Goal: Transaction & Acquisition: Purchase product/service

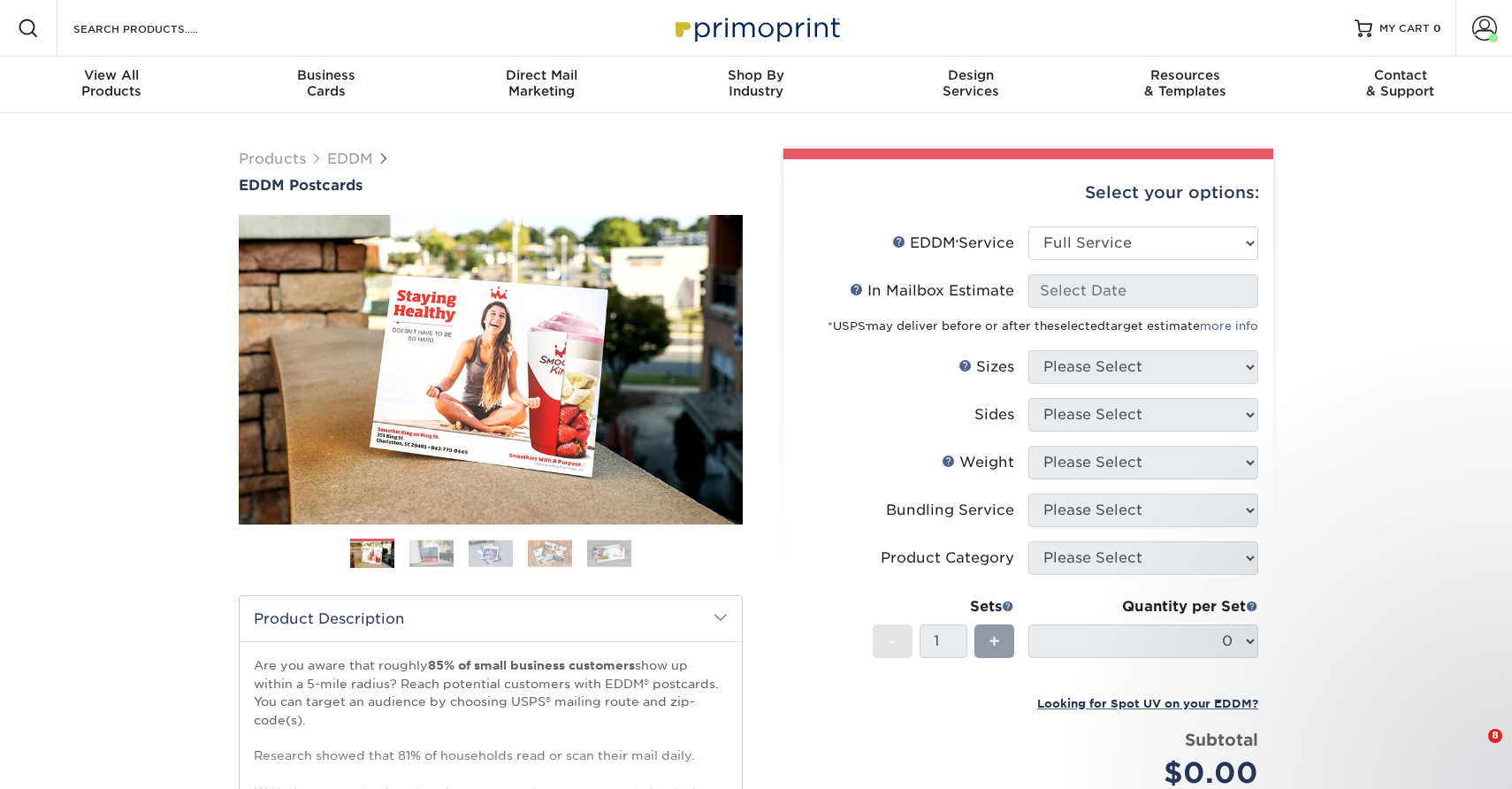
select select "full_service"
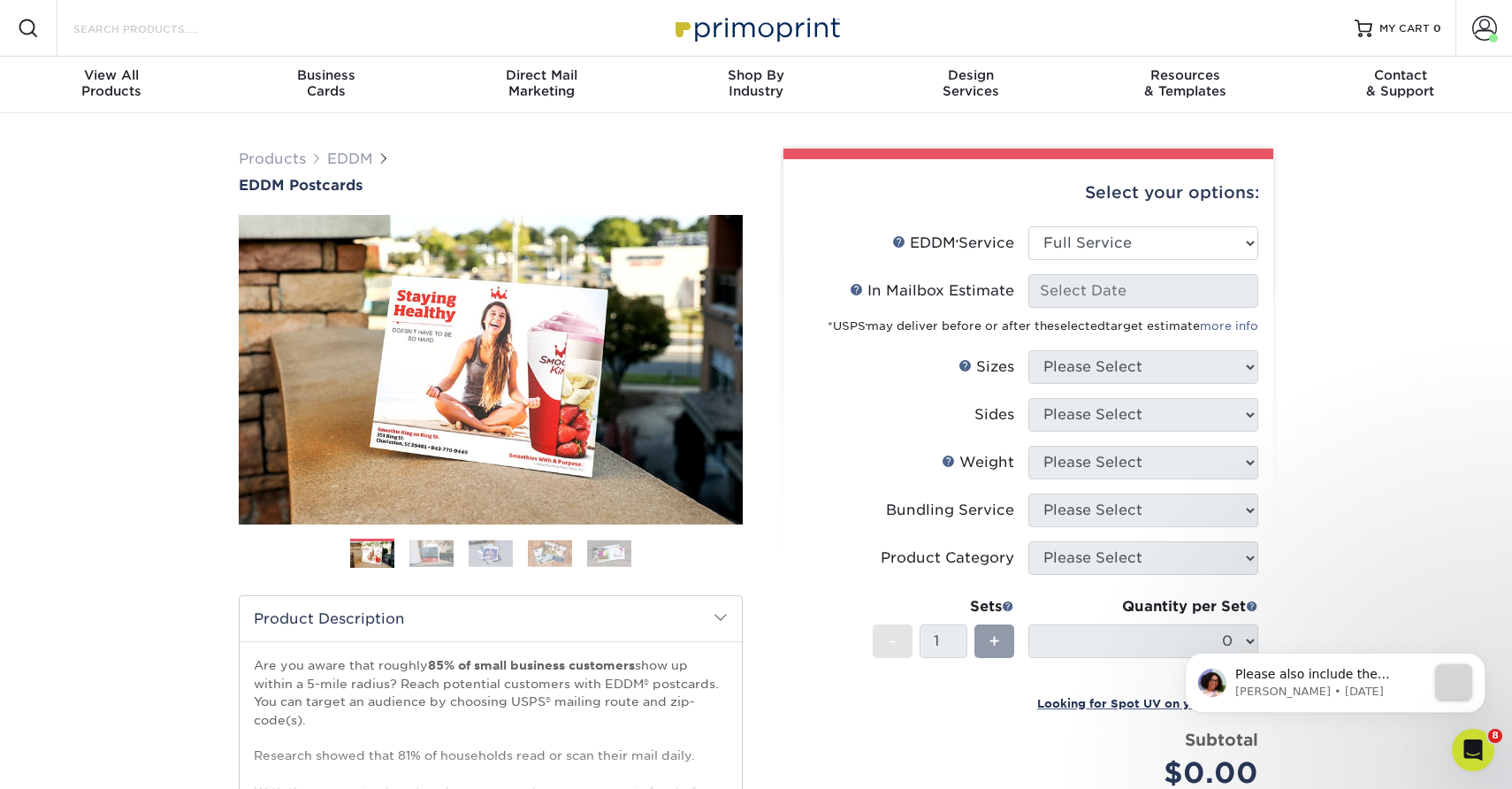
click at [142, 26] on input "Search Products" at bounding box center [158, 28] width 173 height 22
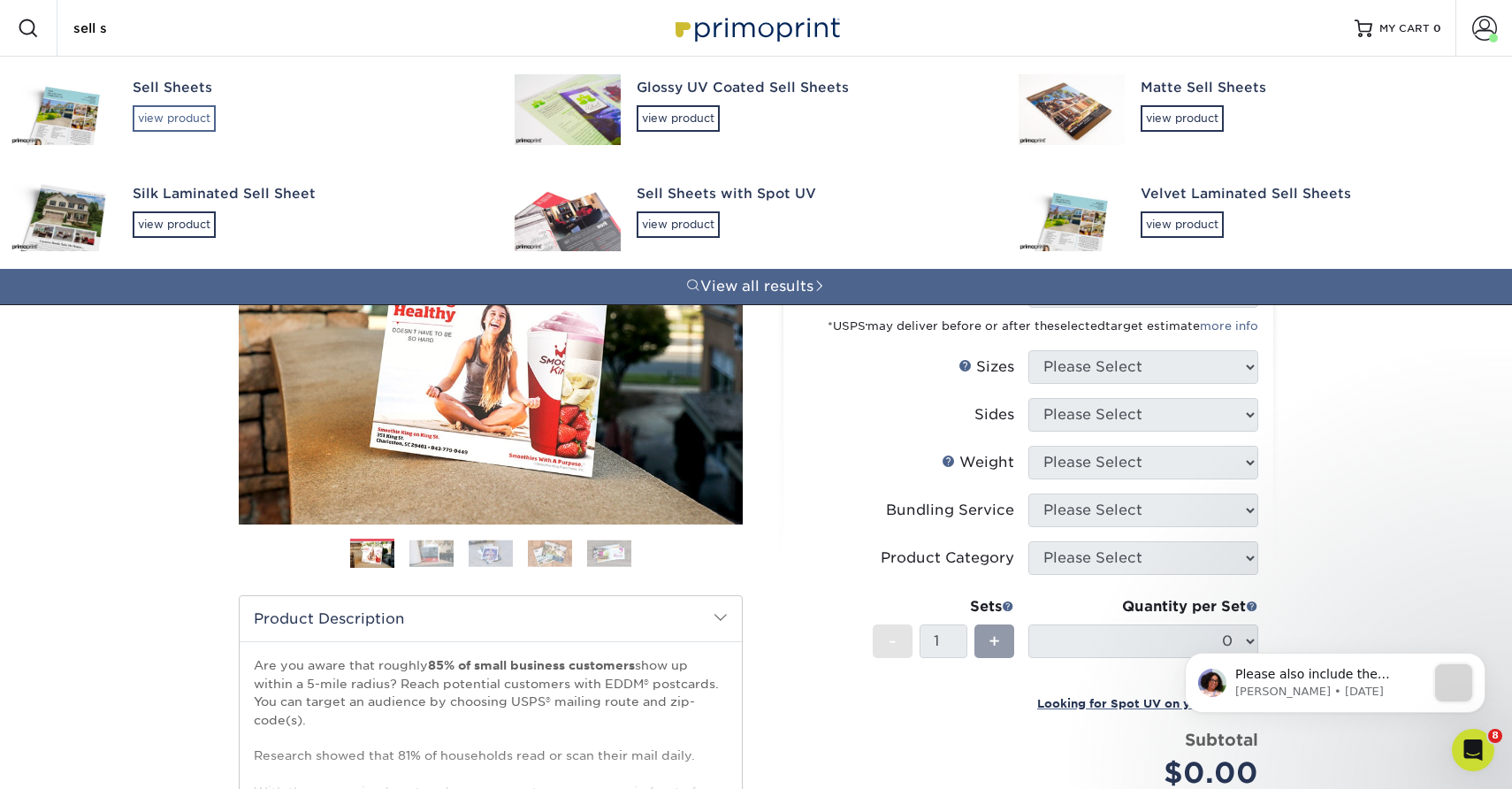
type input "sell s"
click at [173, 118] on div "view product" at bounding box center [174, 118] width 83 height 26
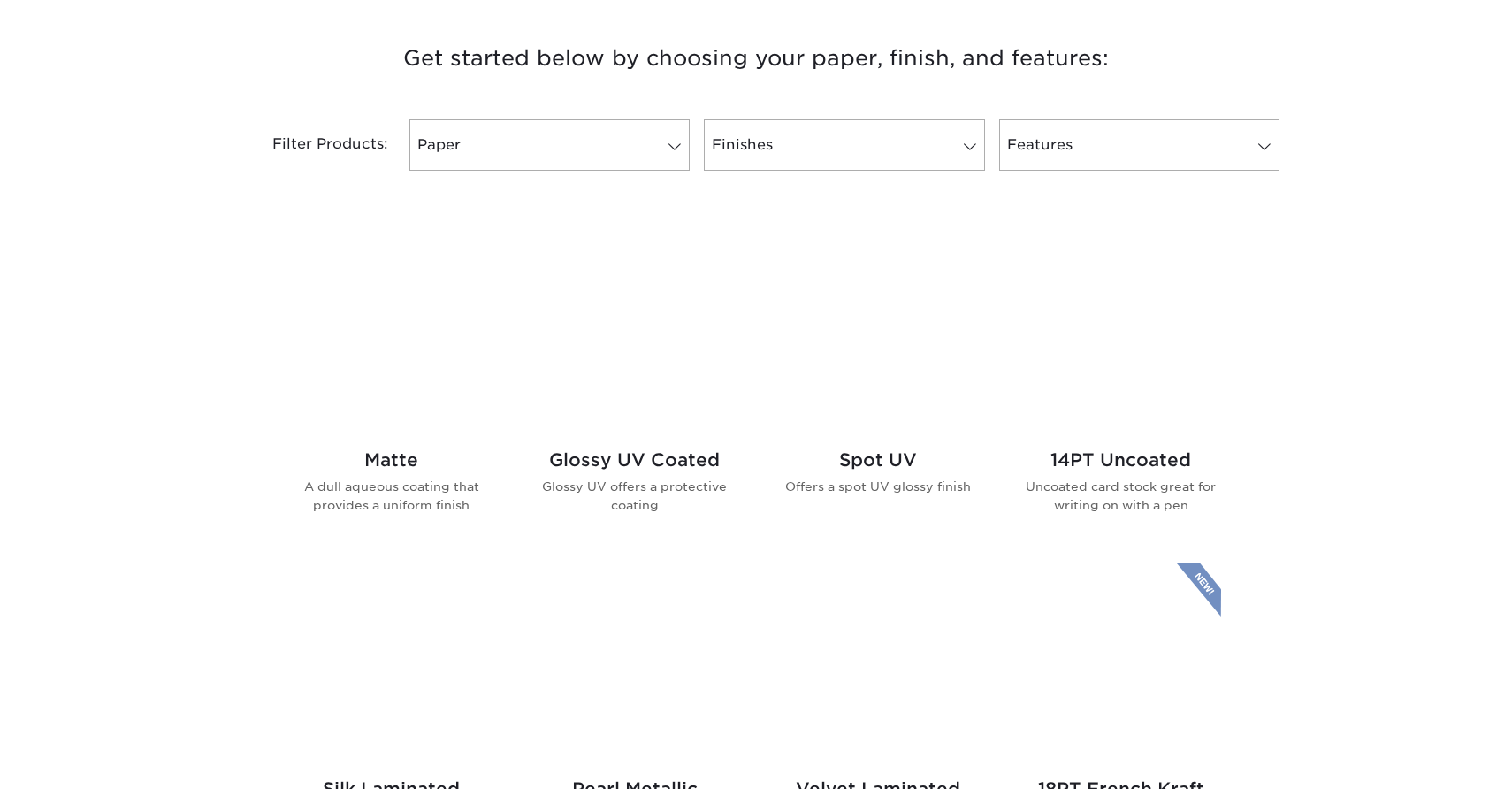
scroll to position [663, 0]
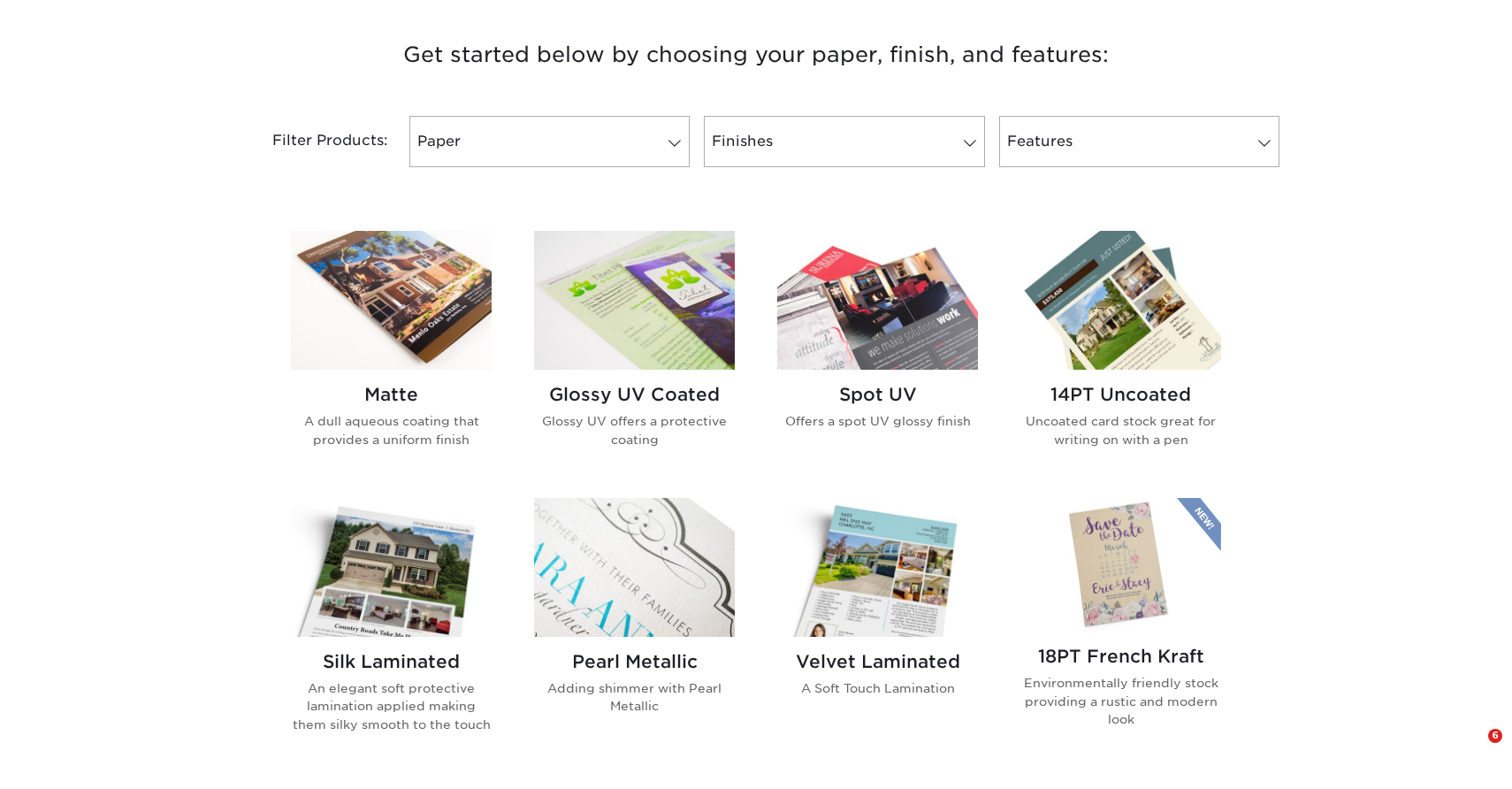
click at [592, 391] on h2 "Glossy UV Coated" at bounding box center [634, 394] width 201 height 22
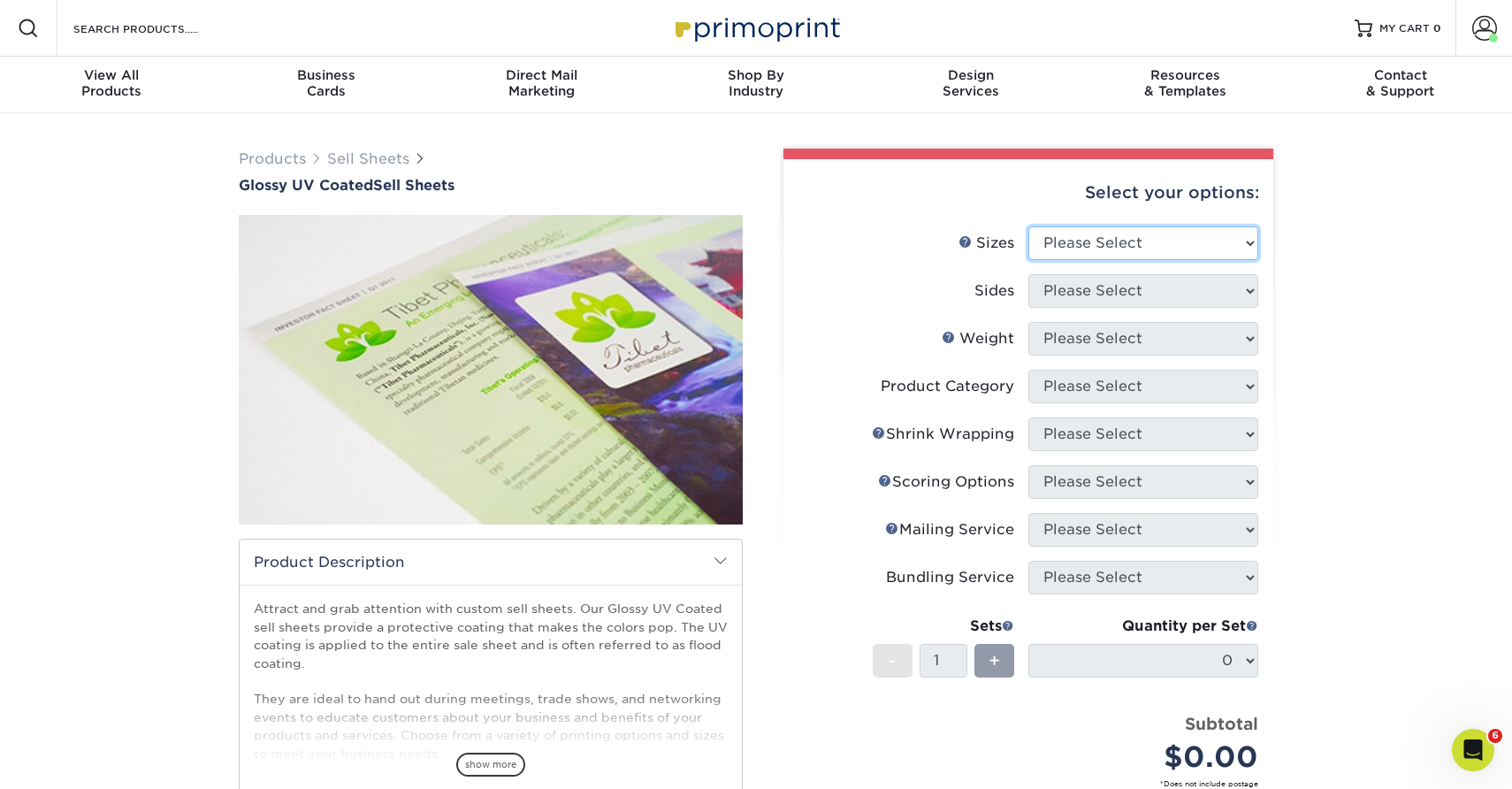
click at [1036, 250] on select "Please Select 6" x 18" 7" x 12" 8" x 10" 8.5" x 11" 8.5" x 14" 9" x 12" 9" x 18…" at bounding box center [1143, 243] width 230 height 33
select select "8.50x11.00"
click at [1028, 227] on select "Please Select 6" x 18" 7" x 12" 8" x 10" 8.5" x 11" 8.5" x 14" 9" x 12" 9" x 18…" at bounding box center [1143, 243] width 230 height 33
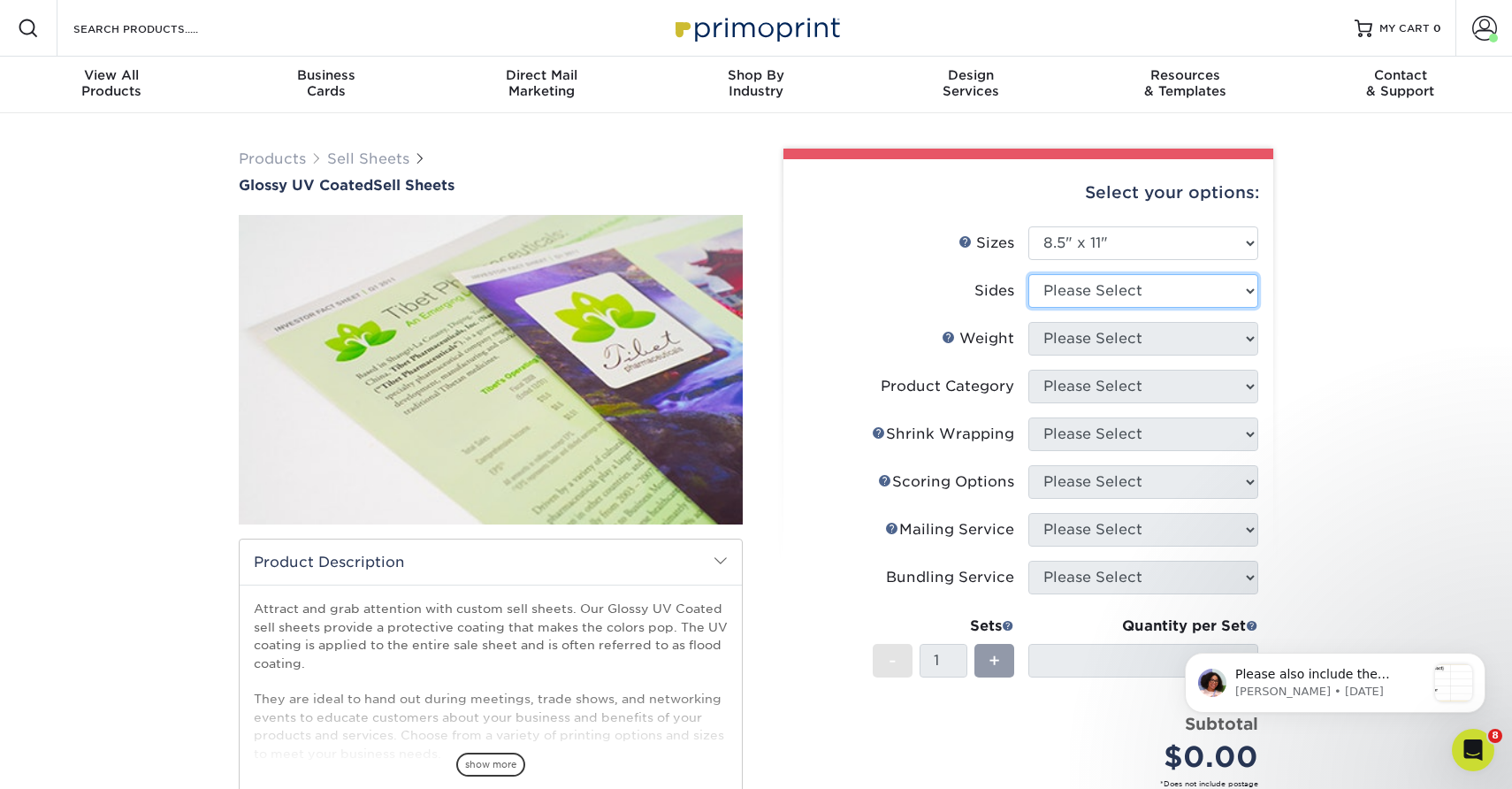
click at [1052, 293] on select "Please Select Print Both Sides Print Front Only" at bounding box center [1143, 290] width 230 height 33
click at [1057, 286] on select "Please Select Print Both Sides Print Front Only" at bounding box center [1143, 290] width 230 height 33
select select "13abbda7-1d64-4f25-8bb2-c179b224825d"
click at [1028, 274] on select "Please Select Print Both Sides Print Front Only" at bounding box center [1143, 290] width 230 height 33
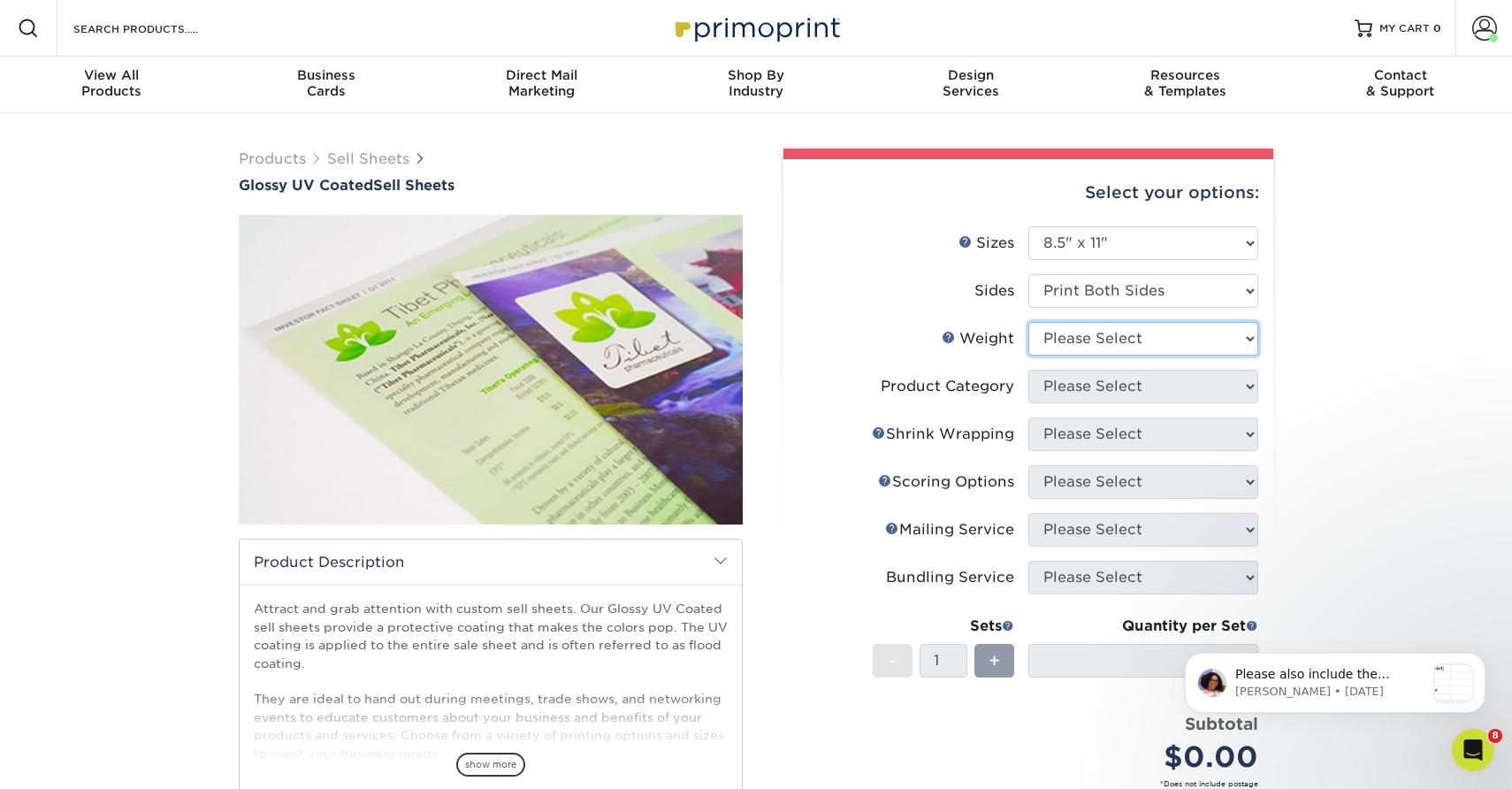
click at [1058, 344] on select "Please Select 16PT 14PT 18PT C1S" at bounding box center [1143, 339] width 230 height 33
select select "16PT"
click at [1028, 322] on select "Please Select 16PT 14PT 18PT C1S" at bounding box center [1143, 339] width 230 height 33
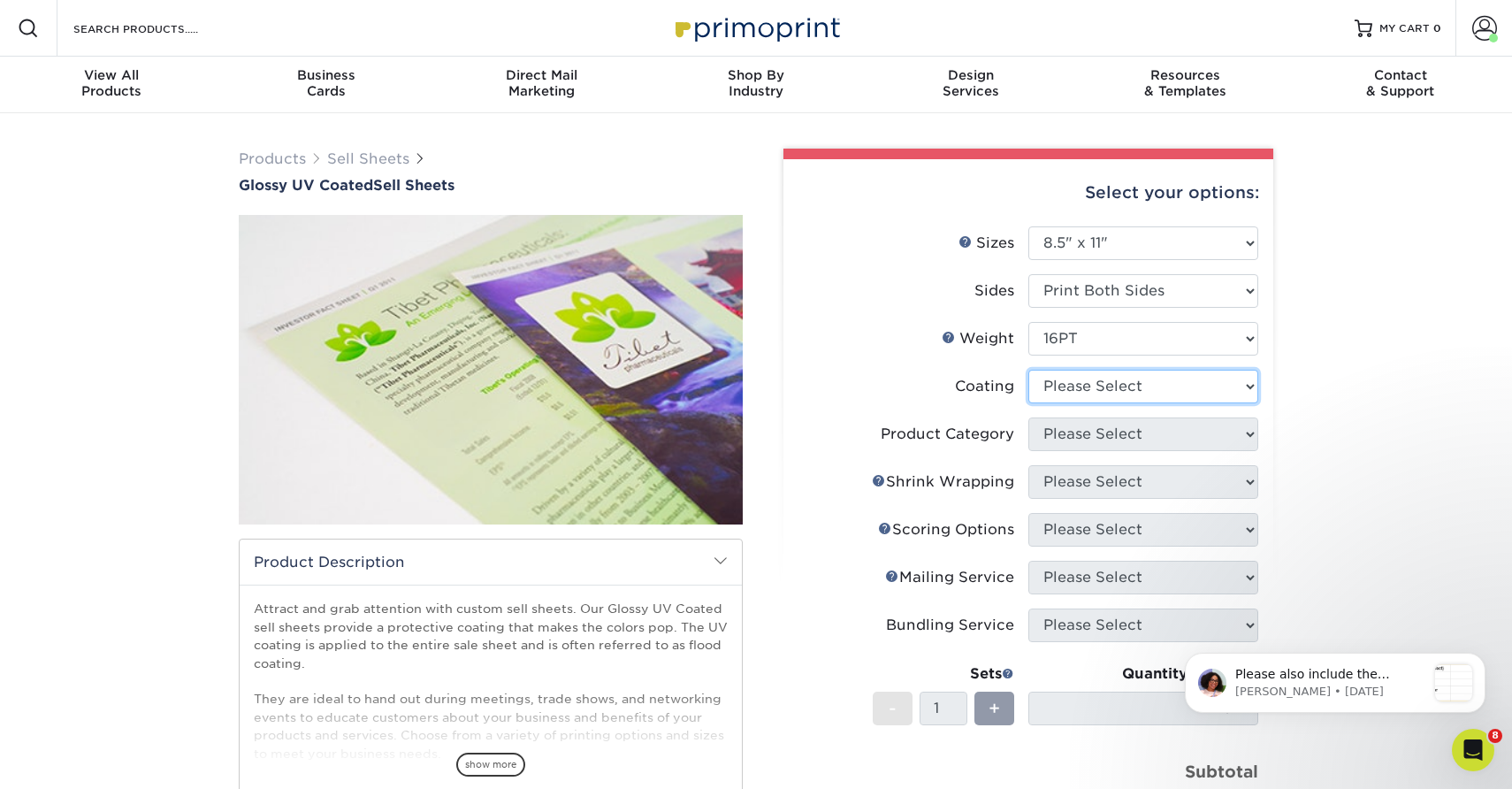
click at [1062, 394] on select at bounding box center [1143, 387] width 230 height 33
select select "1e8116af-acfc-44b1-83dc-8181aa338834"
click at [1028, 370] on select at bounding box center [1143, 387] width 230 height 33
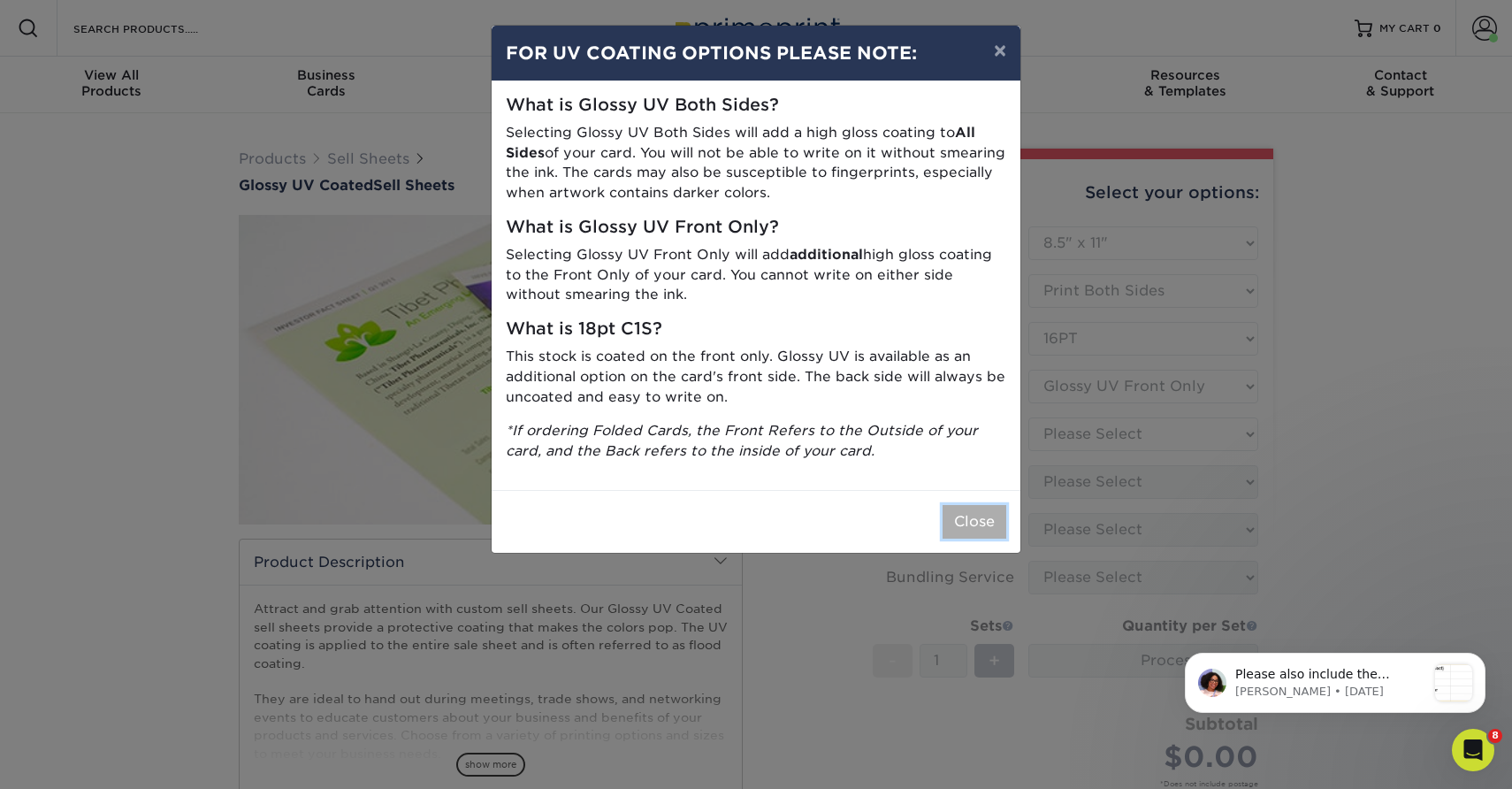
click at [985, 511] on button "Close" at bounding box center [973, 521] width 64 height 33
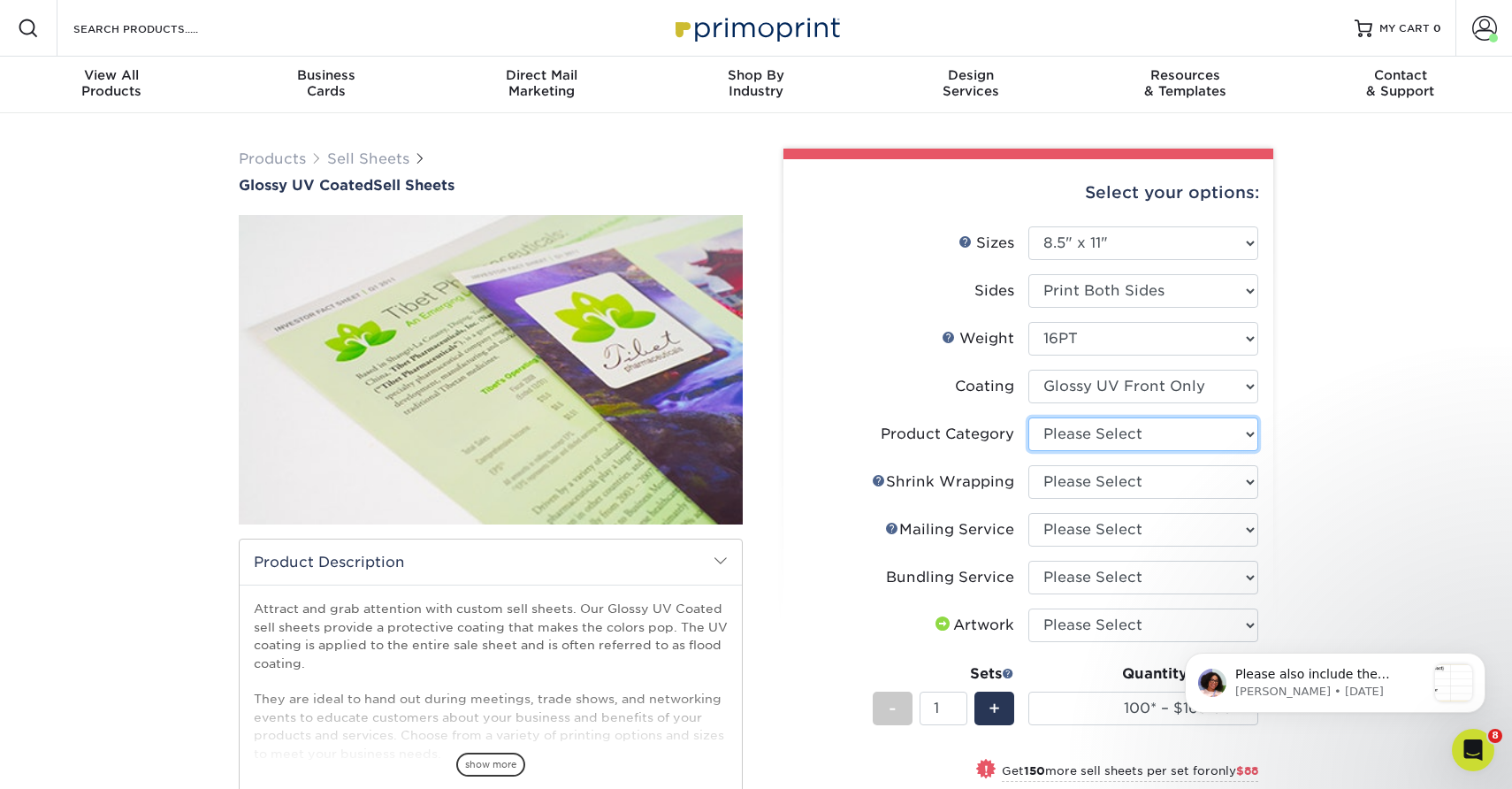
click at [1074, 441] on select "Please Select Sell Sheets" at bounding box center [1143, 434] width 230 height 33
select select "eddd4a87-9082-47bb-843b-3bca55f6c842"
click at [1028, 417] on select "Please Select Sell Sheets" at bounding box center [1143, 434] width 230 height 33
click at [1067, 473] on select "Please Select No Shrink Wrapping Shrink Wrap 100 Per Package Shrink Wrap 50 Per…" at bounding box center [1143, 482] width 230 height 33
select select "c8749376-e7da-41d0-b3dc-647faf84d907"
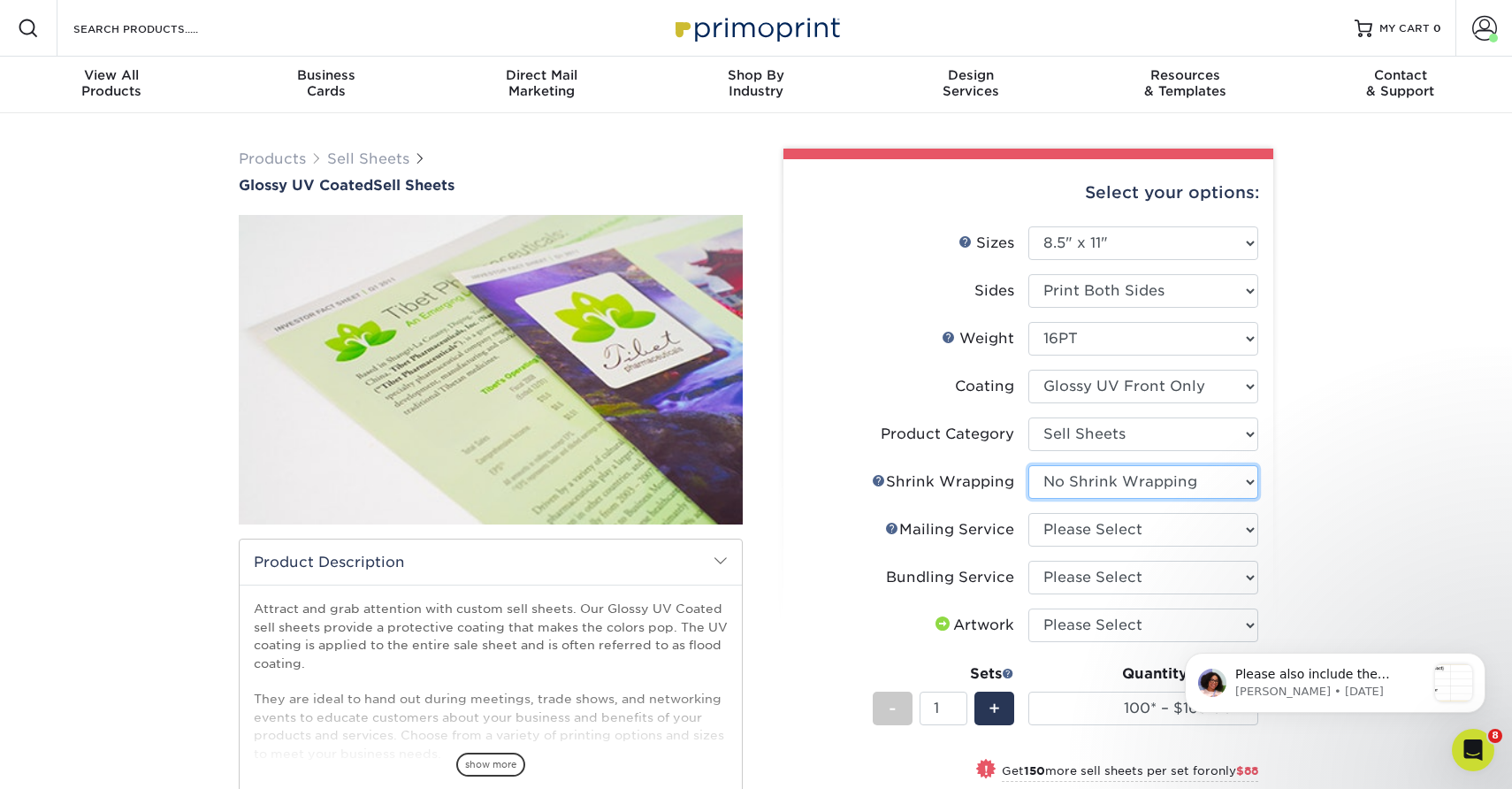
click at [1028, 465] on select "Please Select No Shrink Wrapping Shrink Wrap 100 Per Package Shrink Wrap 50 Per…" at bounding box center [1143, 482] width 230 height 33
click at [1064, 522] on select "Please Select No Direct Mailing Service No, I will mail/stamp/imprint Direct Ma…" at bounding box center [1143, 530] width 230 height 33
select select "3e5e9bdd-d78a-4c28-a41d-fe1407925ca6"
click at [1028, 513] on select "Please Select No Direct Mailing Service No, I will mail/stamp/imprint Direct Ma…" at bounding box center [1143, 530] width 230 height 33
click at [1058, 582] on select "Please Select No Bundling Services Yes, Bundles of 50 (+2 Days) Yes, Bundles of…" at bounding box center [1143, 577] width 230 height 33
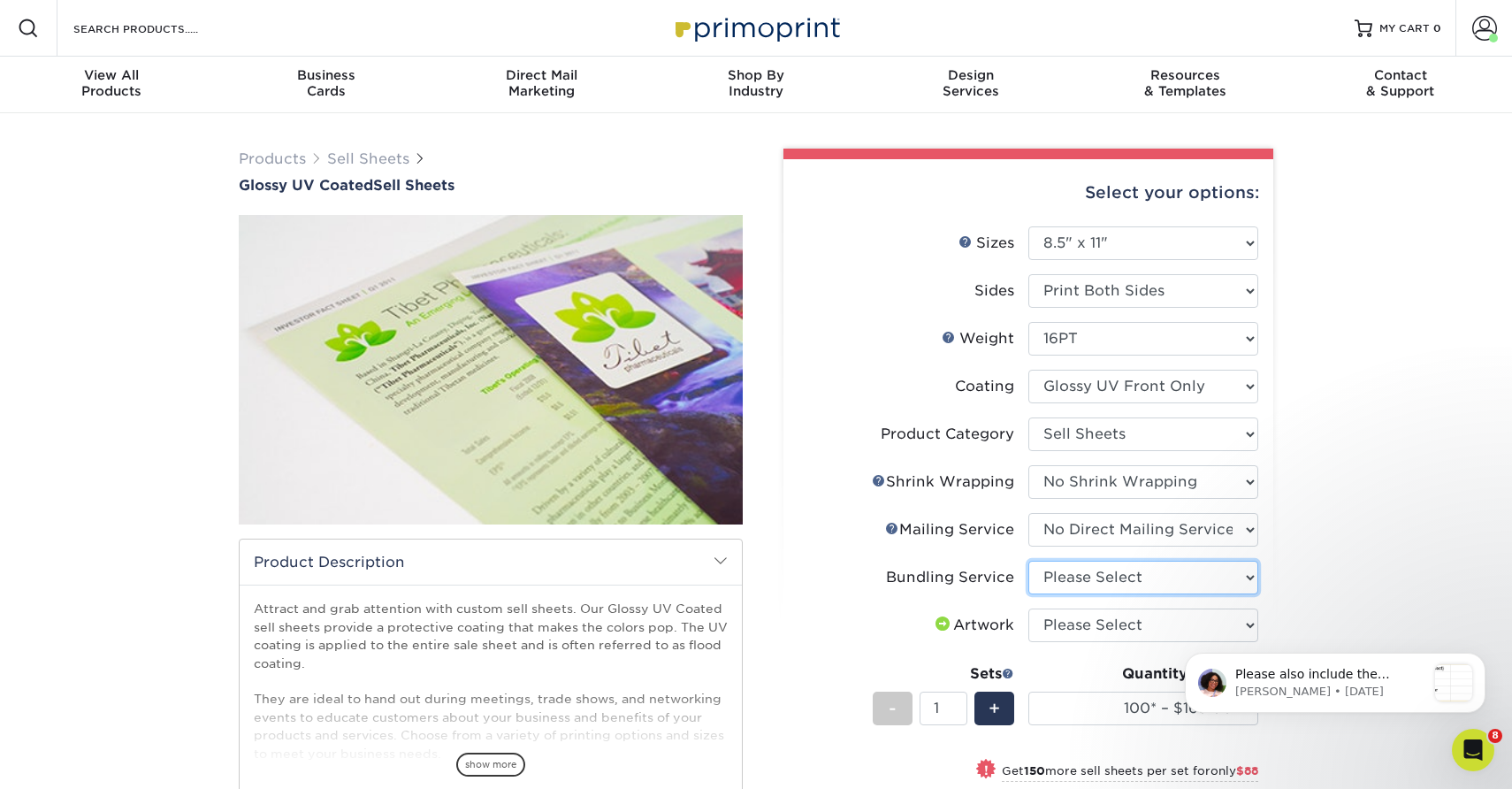
select select "58689abb-25c0-461c-a4c3-a80b627d6649"
click at [1028, 560] on select "Please Select No Bundling Services Yes, Bundles of 50 (+2 Days) Yes, Bundles of…" at bounding box center [1143, 577] width 230 height 33
click at [1053, 632] on select "Please Select I will upload files I need a design - $150" at bounding box center [1143, 625] width 230 height 33
select select "upload"
click at [1028, 608] on select "Please Select I will upload files I need a design - $150" at bounding box center [1143, 625] width 230 height 33
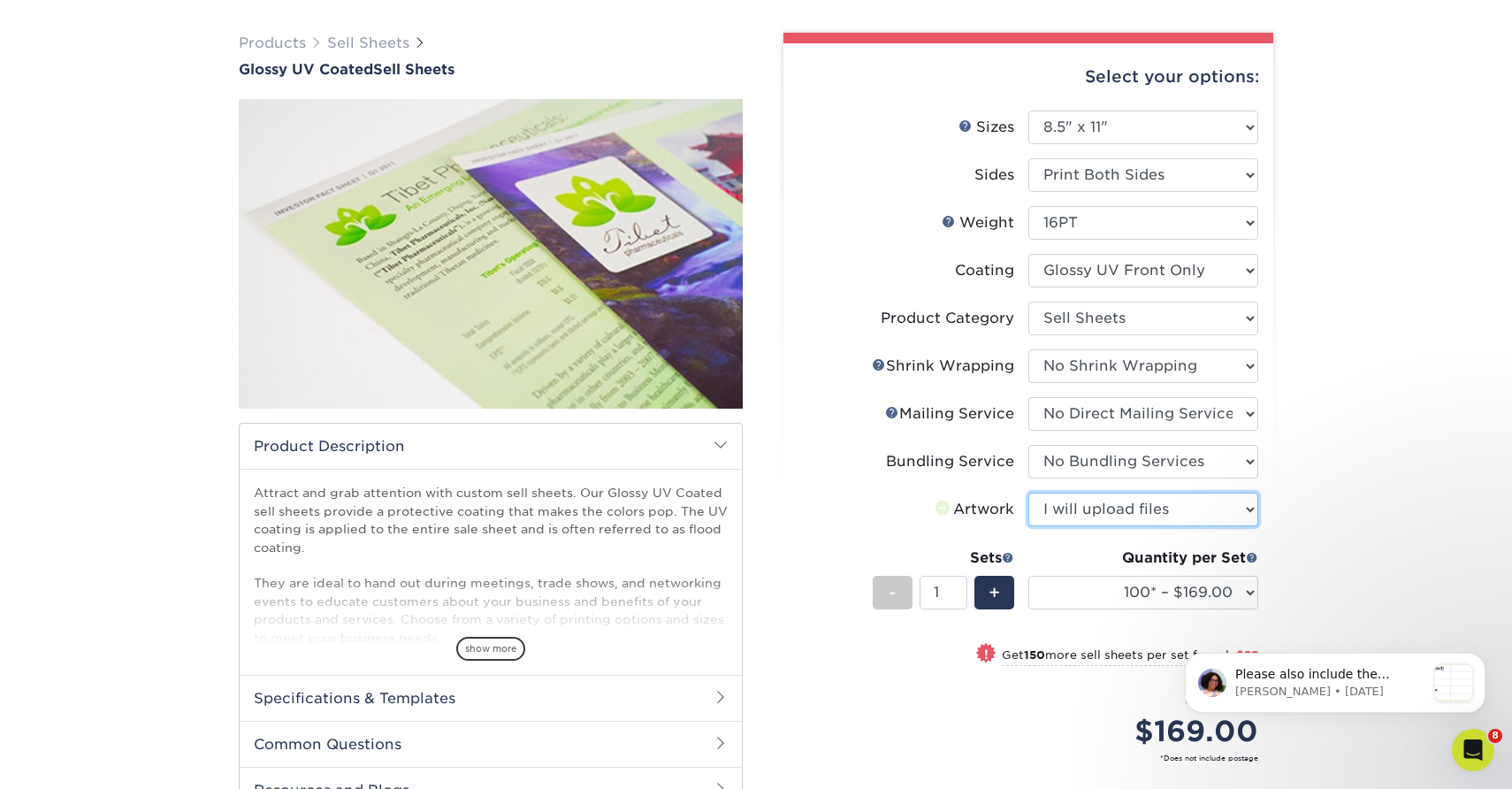
scroll to position [218, 0]
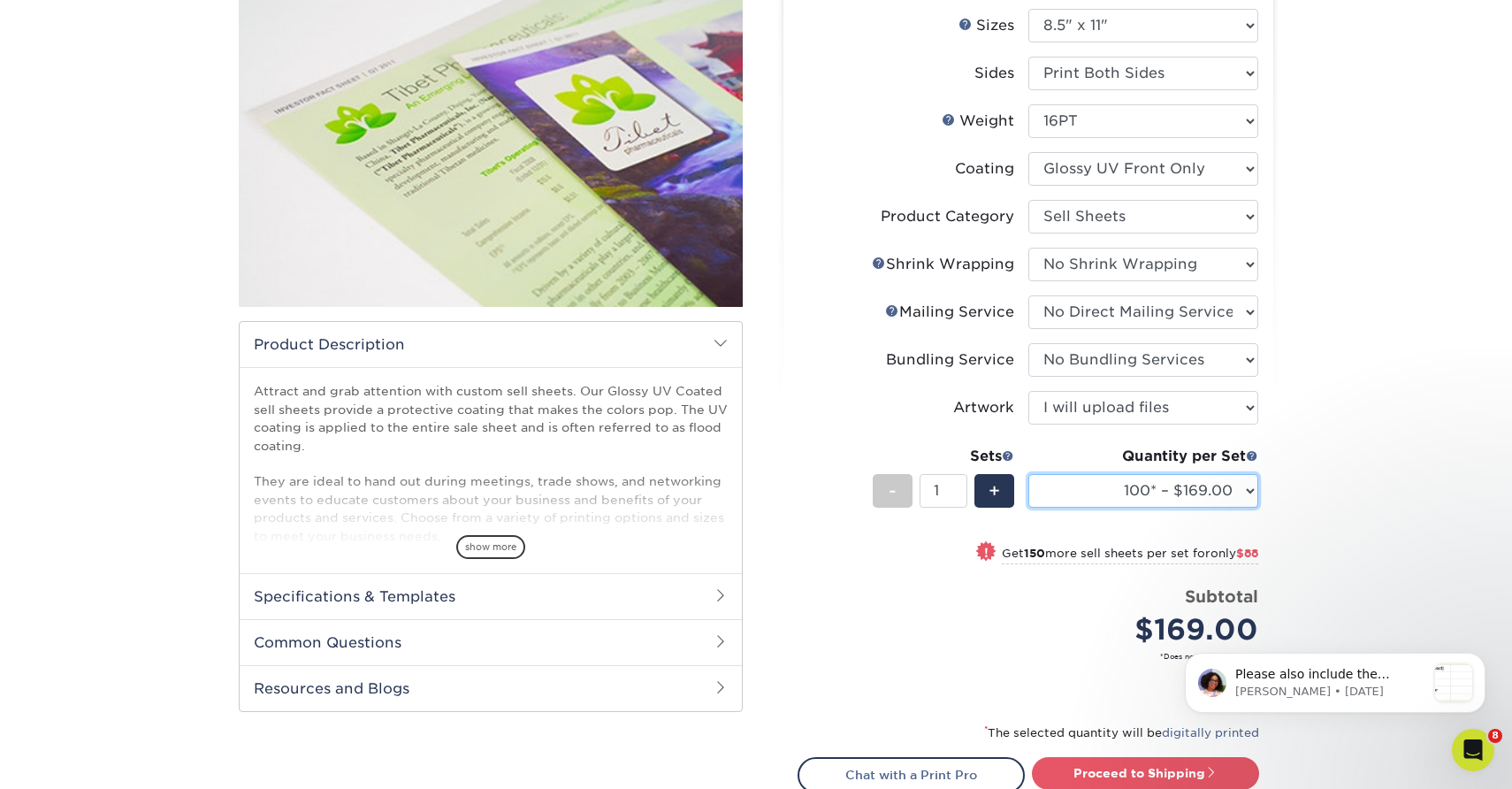
click at [1072, 493] on select "100* – $169.00 250* – $257.00 500 – $307.00 1000 – $353.00 2500 – $595.00 5000 …" at bounding box center [1143, 491] width 230 height 33
select select "250* – $257.00"
click at [1028, 474] on select "100* – $169.00 250* – $257.00 500 – $307.00 1000 – $353.00 2500 – $595.00 5000 …" at bounding box center [1143, 491] width 230 height 33
click at [996, 491] on span "+" at bounding box center [994, 491] width 12 height 26
type input "2"
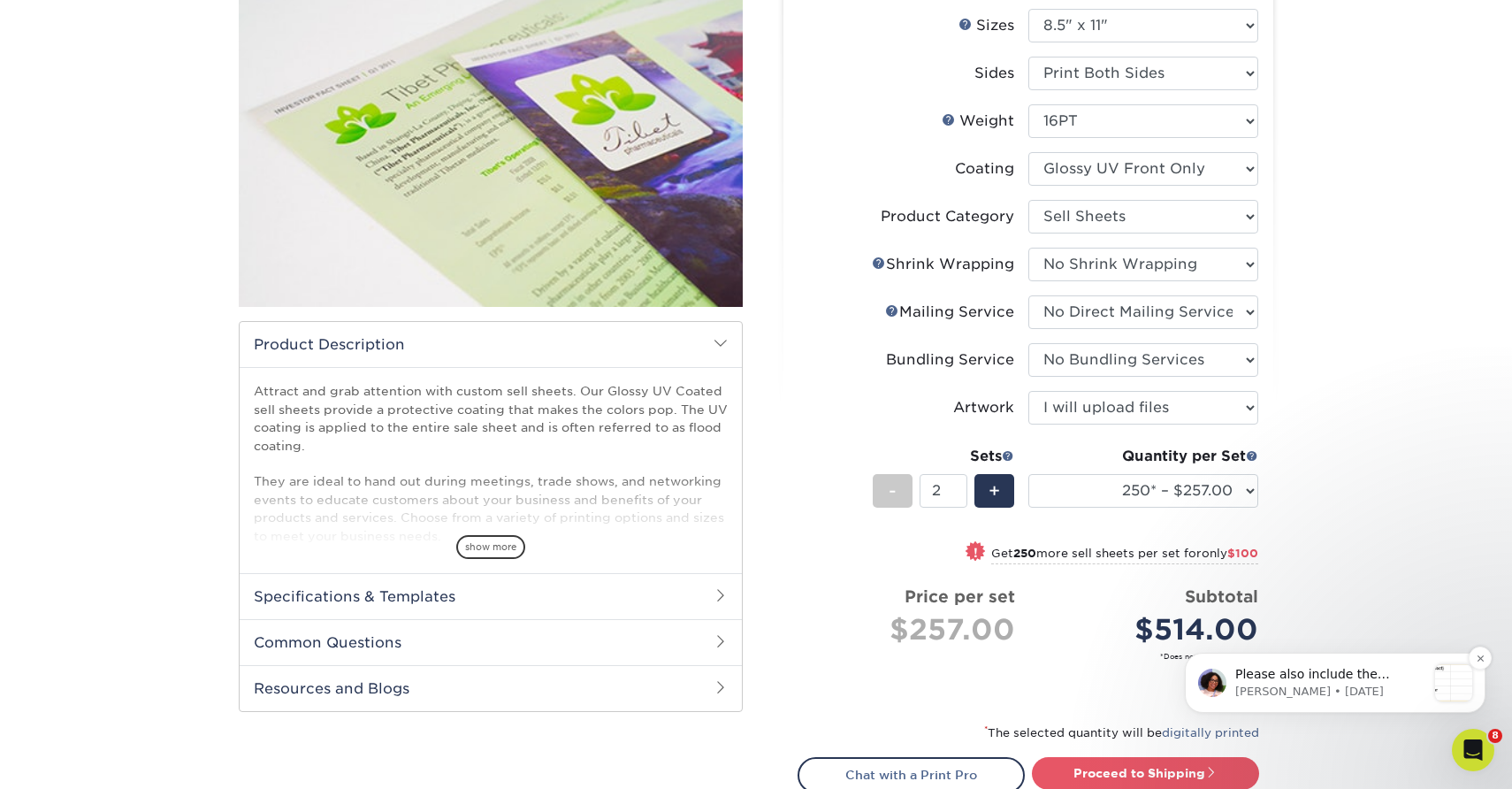
click at [1343, 661] on div "Please also include the following samples if available: Avery • 2w ago" at bounding box center [1334, 682] width 300 height 60
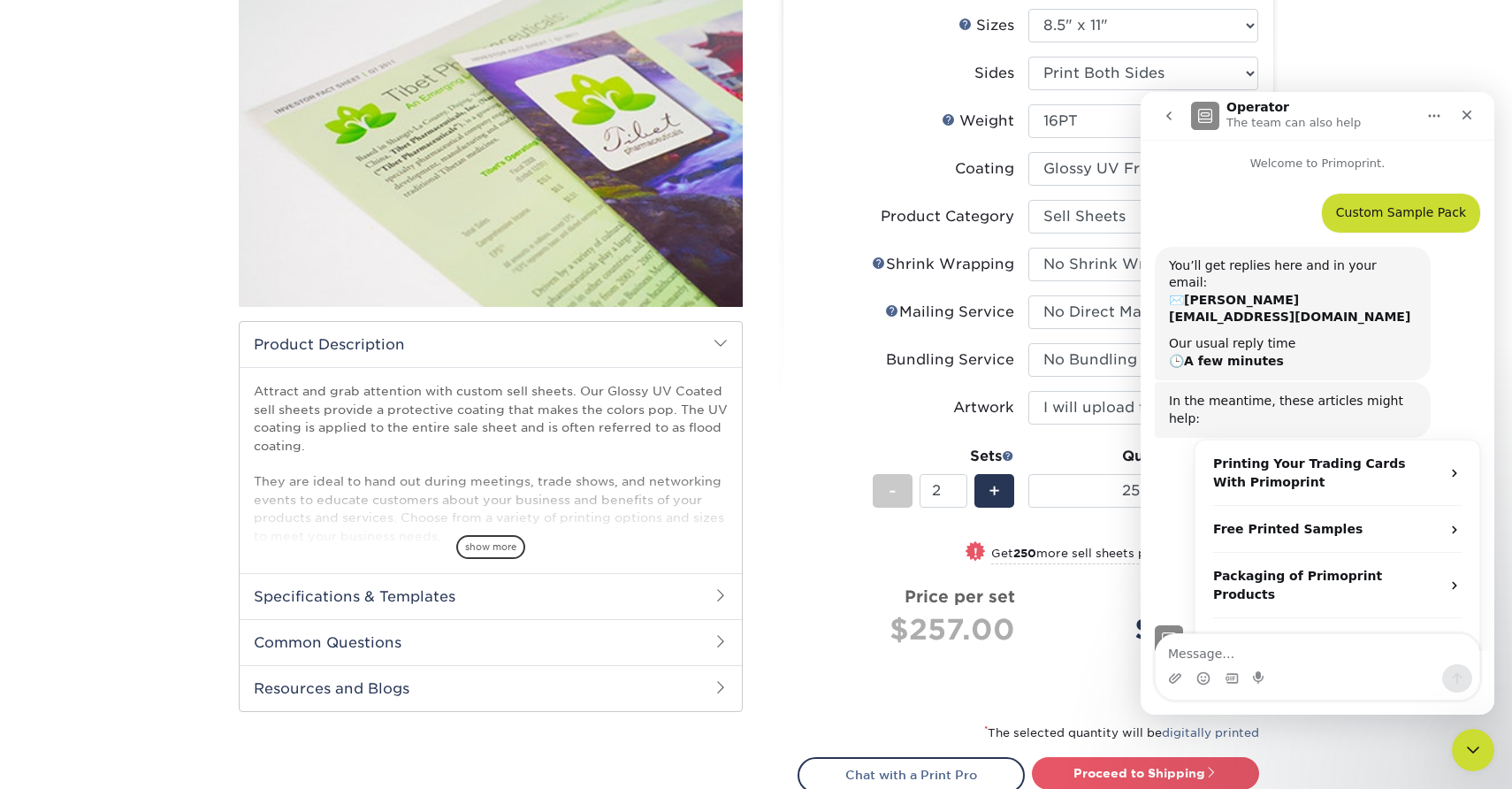
scroll to position [3, 0]
click at [1462, 114] on icon "Close" at bounding box center [1466, 115] width 14 height 14
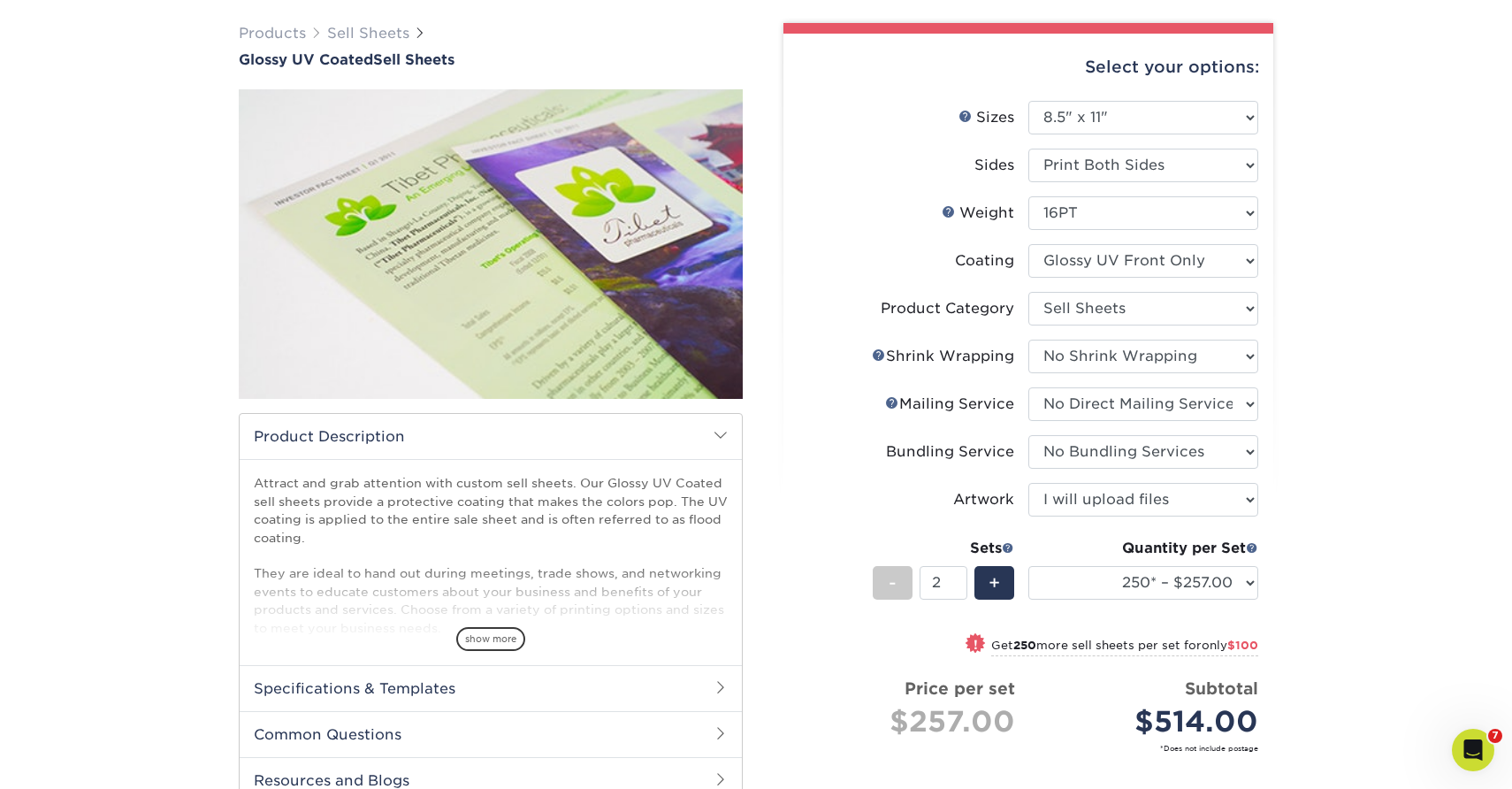
scroll to position [129, 0]
